Goal: Information Seeking & Learning: Learn about a topic

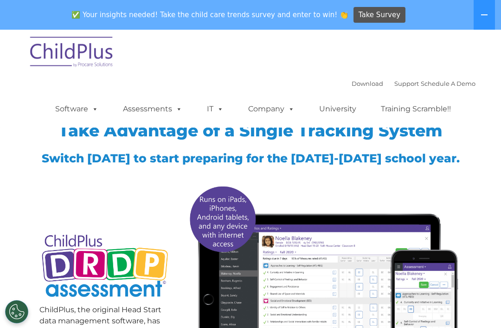
click at [168, 106] on link "Assessments" at bounding box center [153, 109] width 78 height 19
click at [279, 52] on div "Download Support | Schedule A Demo  MENU MENU Software ChildPlus: The original…" at bounding box center [251, 79] width 450 height 98
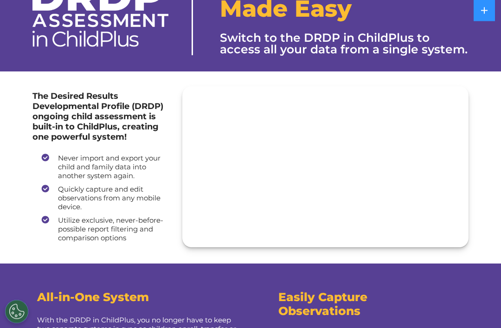
scroll to position [32, 0]
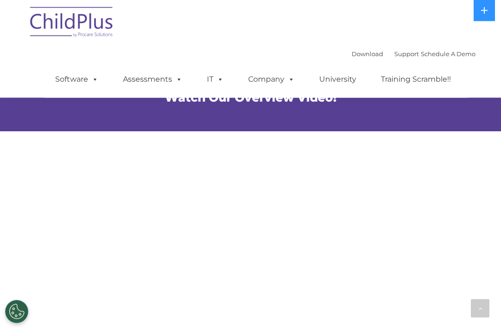
scroll to position [426, 0]
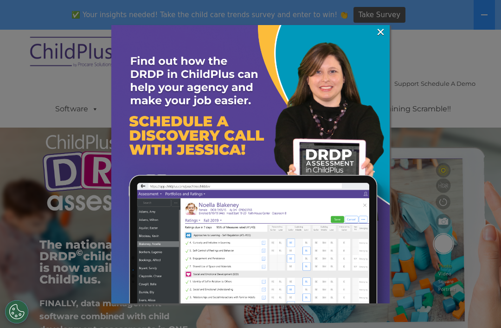
click at [384, 30] on link "×" at bounding box center [380, 31] width 11 height 9
